Goal: Task Accomplishment & Management: Use online tool/utility

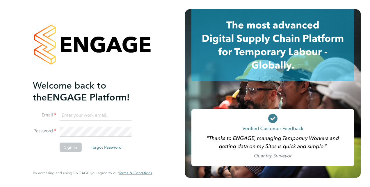
type input "[PERSON_NAME][EMAIL_ADDRESS][DOMAIN_NAME]"
click at [78, 147] on button "Sign In" at bounding box center [71, 147] width 22 height 9
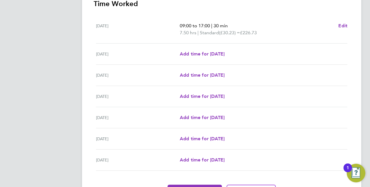
scroll to position [208, 0]
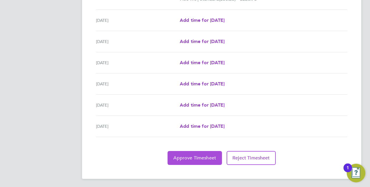
click at [188, 155] on span "Approve Timesheet" at bounding box center [194, 158] width 43 height 6
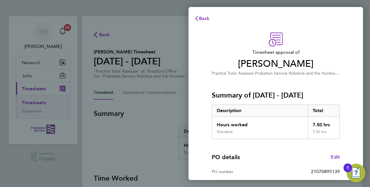
scroll to position [91, 0]
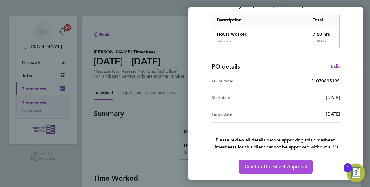
click at [266, 166] on span "Confirm Timesheet Approval" at bounding box center [275, 167] width 62 height 6
